Goal: Complete application form

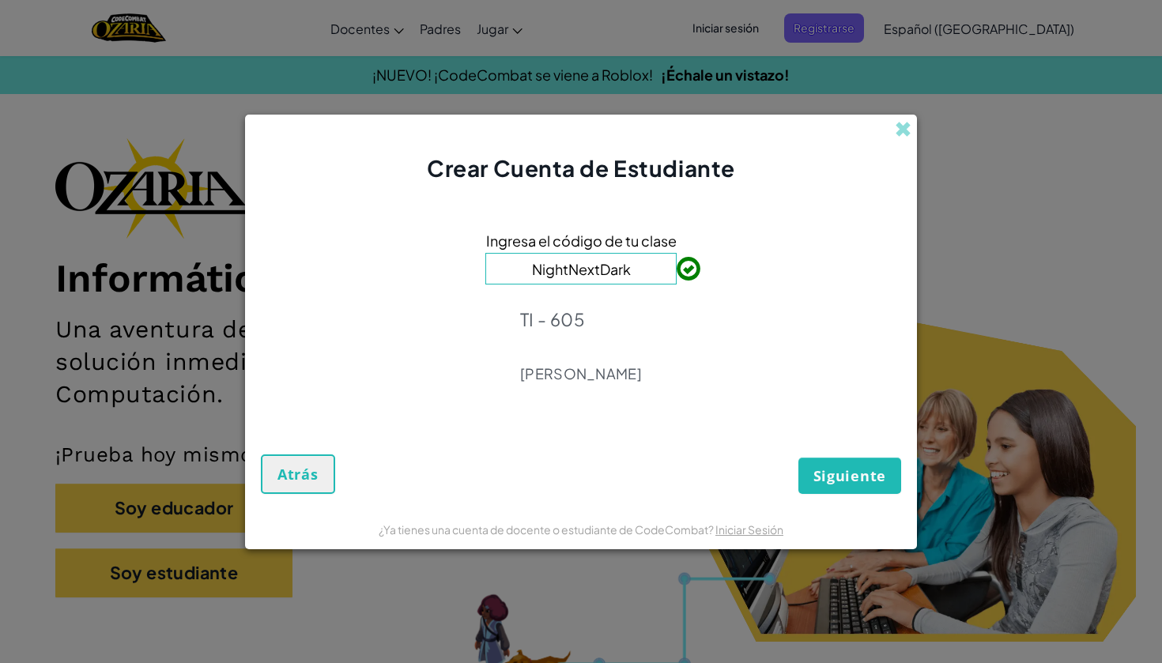
click at [850, 463] on button "Siguiente" at bounding box center [849, 476] width 103 height 36
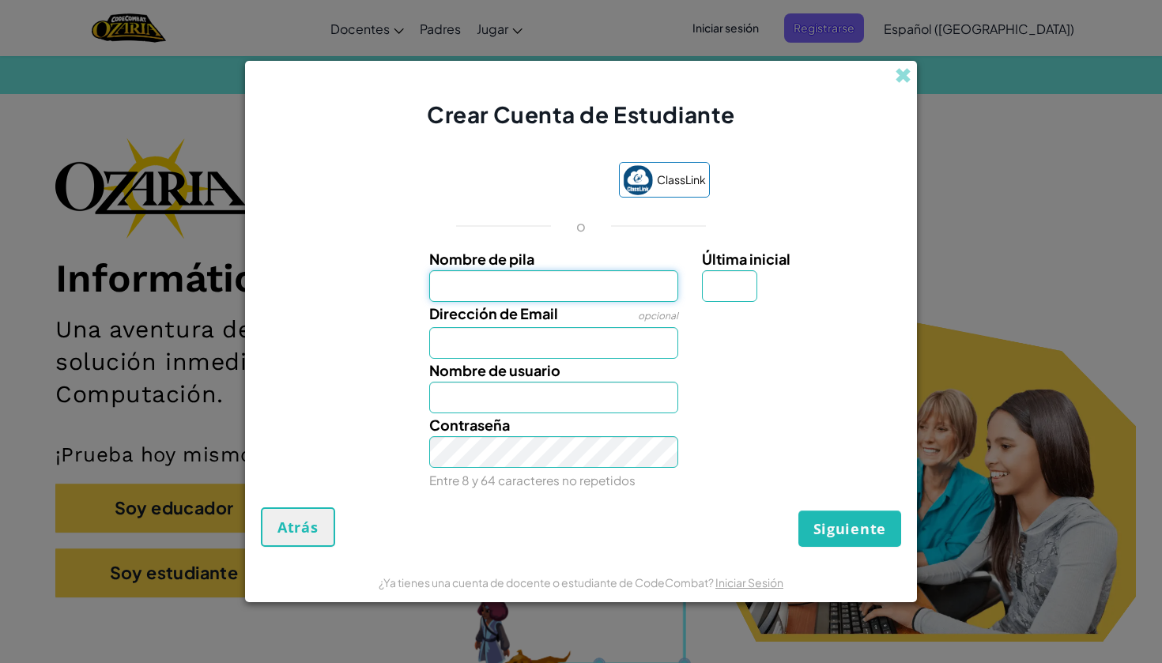
click at [495, 285] on input "Nombre de pila" at bounding box center [554, 286] width 250 height 32
type input "[PERSON_NAME]"
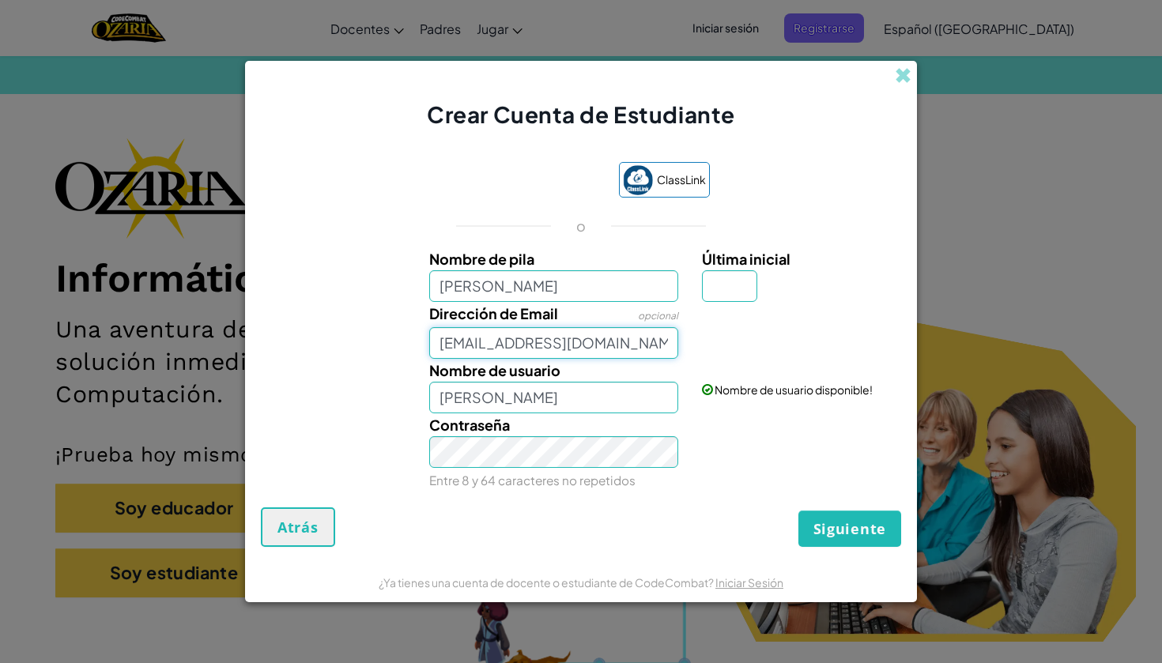
type input "[EMAIL_ADDRESS][DOMAIN_NAME]"
click at [578, 390] on input "[PERSON_NAME]" at bounding box center [554, 398] width 250 height 32
type input "[PERSON_NAME]"
click at [584, 468] on div "Contraseña Entre 8 y 64 caracteres no repetidos" at bounding box center [554, 452] width 274 height 78
click at [743, 300] on input "Última inicial" at bounding box center [729, 286] width 55 height 32
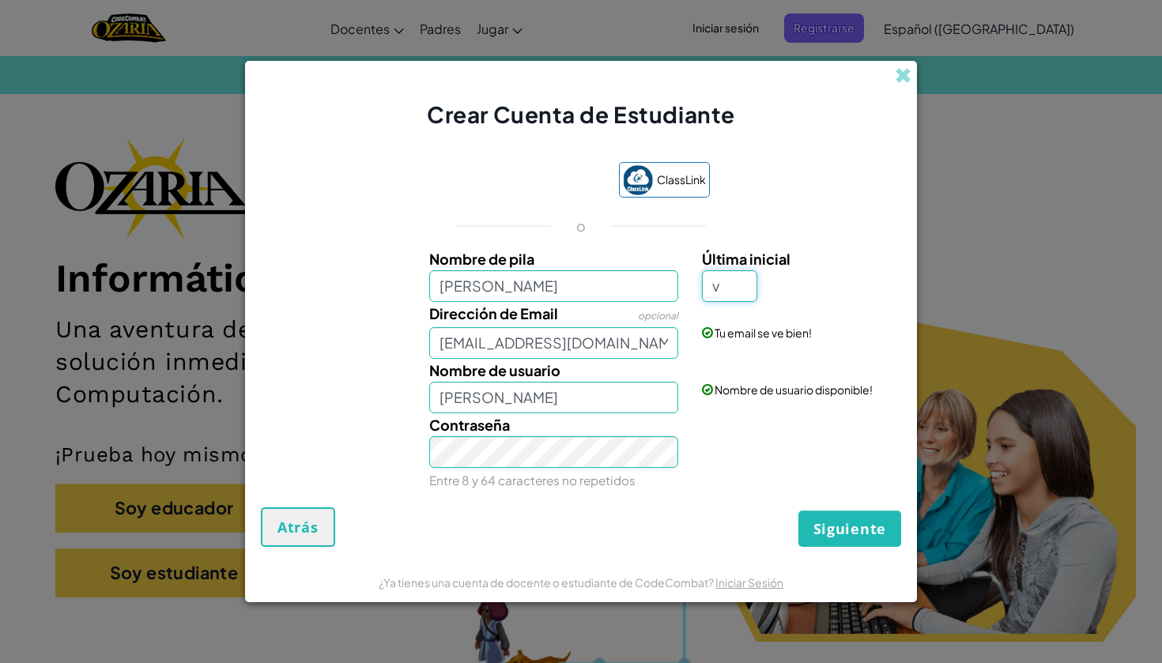
type input "v"
click at [794, 494] on div "ClassLink o Nombre de pila [PERSON_NAME] Última inicial v Dirección de Email op…" at bounding box center [581, 326] width 640 height 361
click at [588, 399] on input "[PERSON_NAME]" at bounding box center [554, 398] width 250 height 32
type input "I"
type input "i"
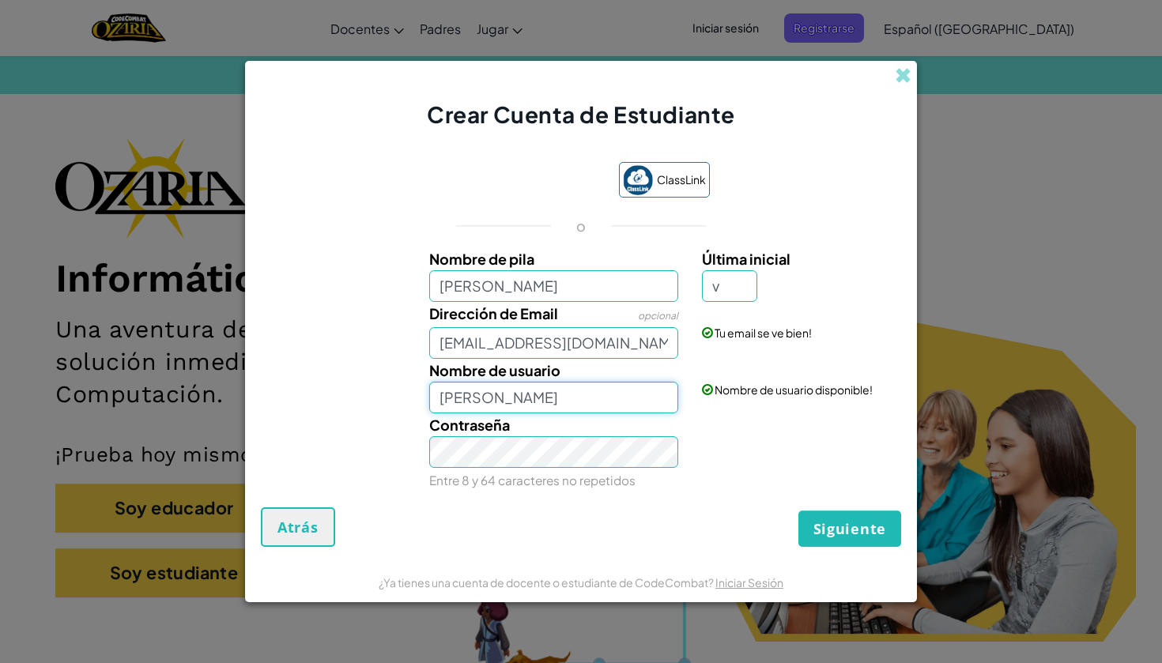
type input "[PERSON_NAME]"
click at [857, 540] on button "Siguiente" at bounding box center [849, 529] width 103 height 36
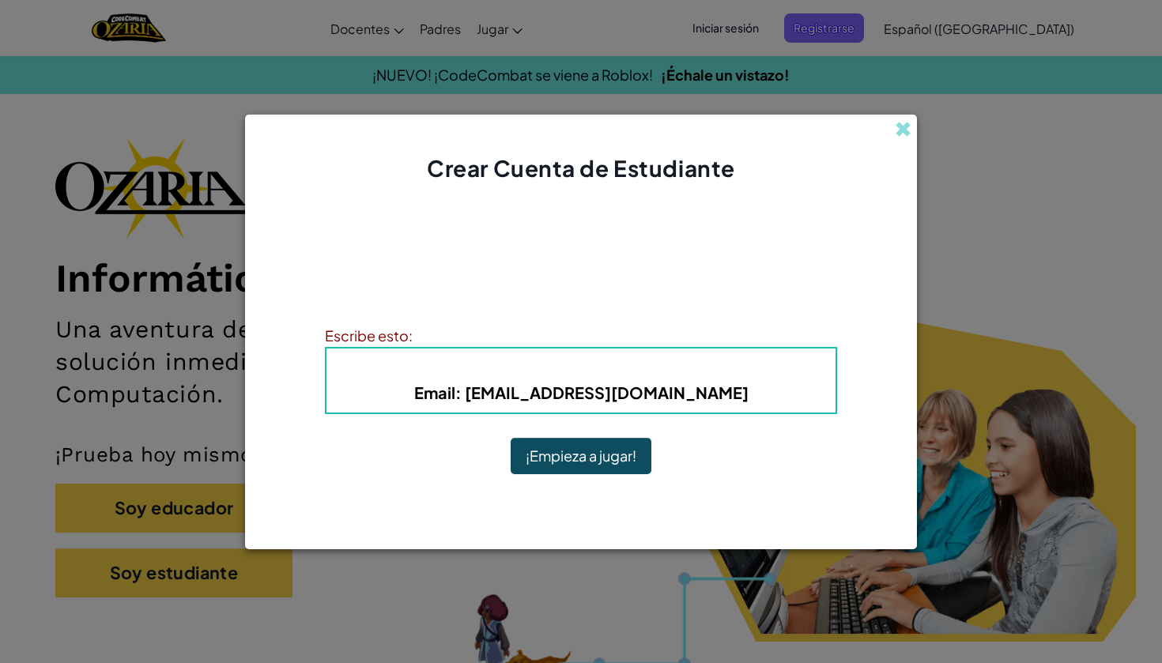
click at [604, 458] on button "¡Empieza a jugar!" at bounding box center [581, 456] width 141 height 36
